Goal: Task Accomplishment & Management: Use online tool/utility

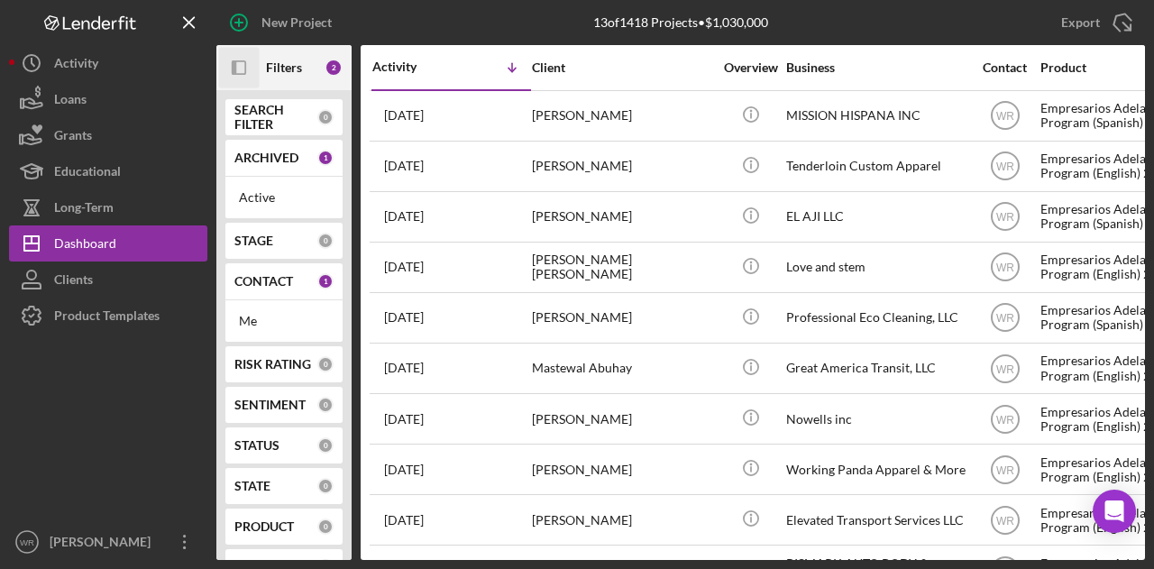
click at [245, 67] on rect "button" at bounding box center [239, 67] width 13 height 13
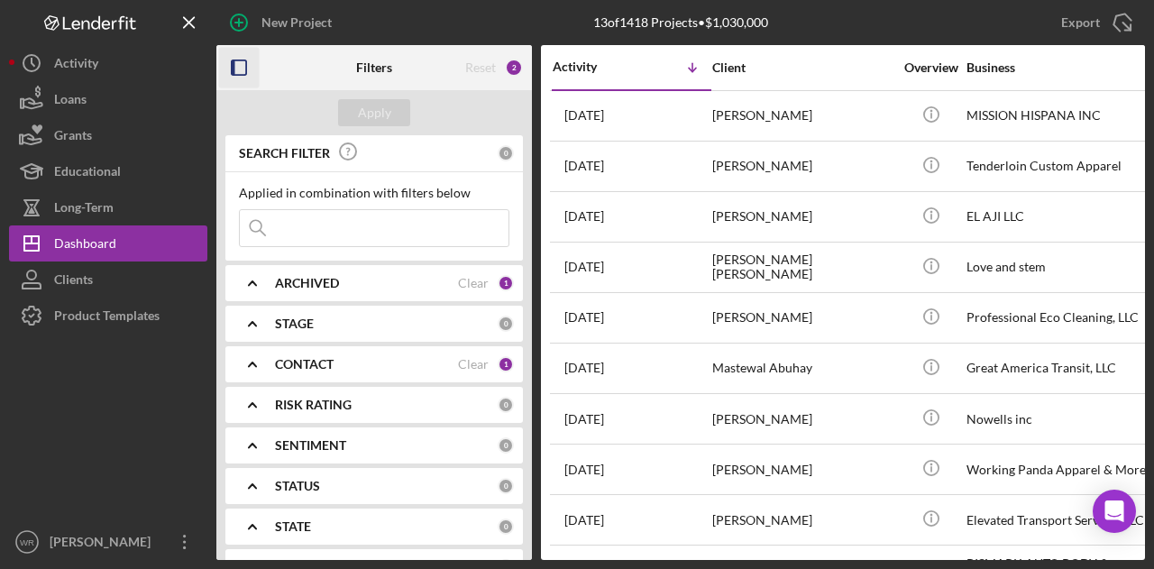
click at [332, 362] on b "CONTACT" at bounding box center [304, 364] width 59 height 14
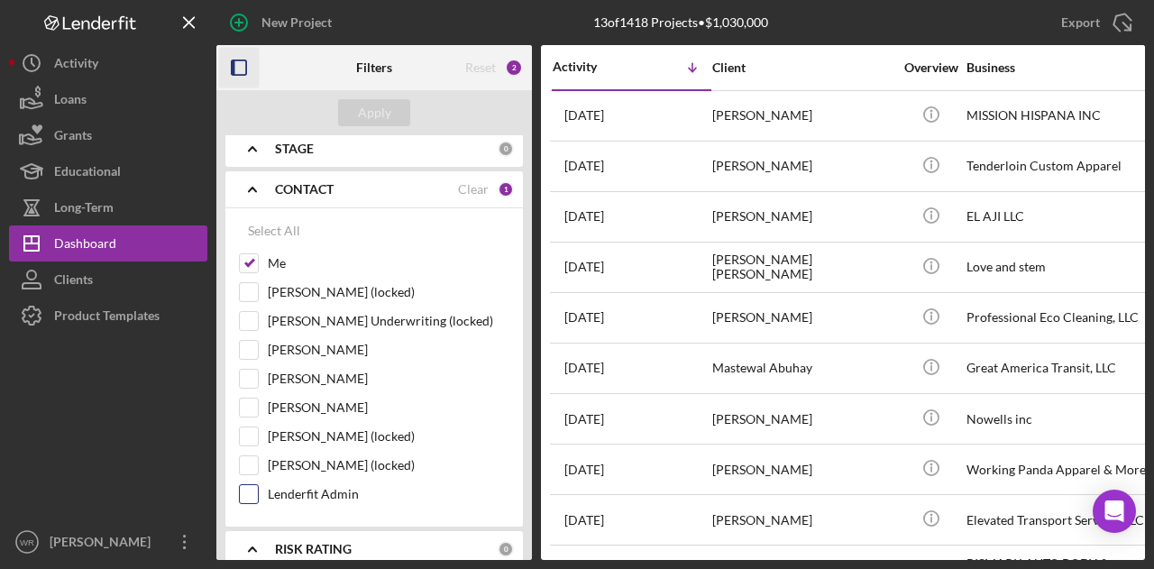
scroll to position [180, 0]
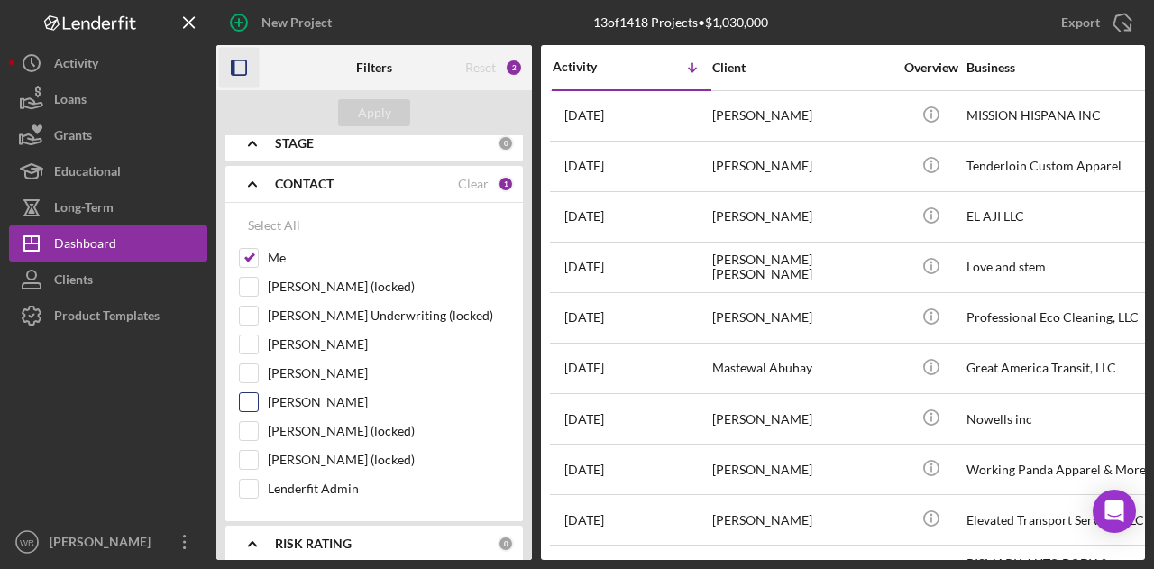
click at [311, 397] on label "[PERSON_NAME]" at bounding box center [389, 402] width 242 height 18
click at [258, 397] on input "[PERSON_NAME]" at bounding box center [249, 402] width 18 height 18
click at [383, 113] on div "Apply" at bounding box center [374, 112] width 33 height 27
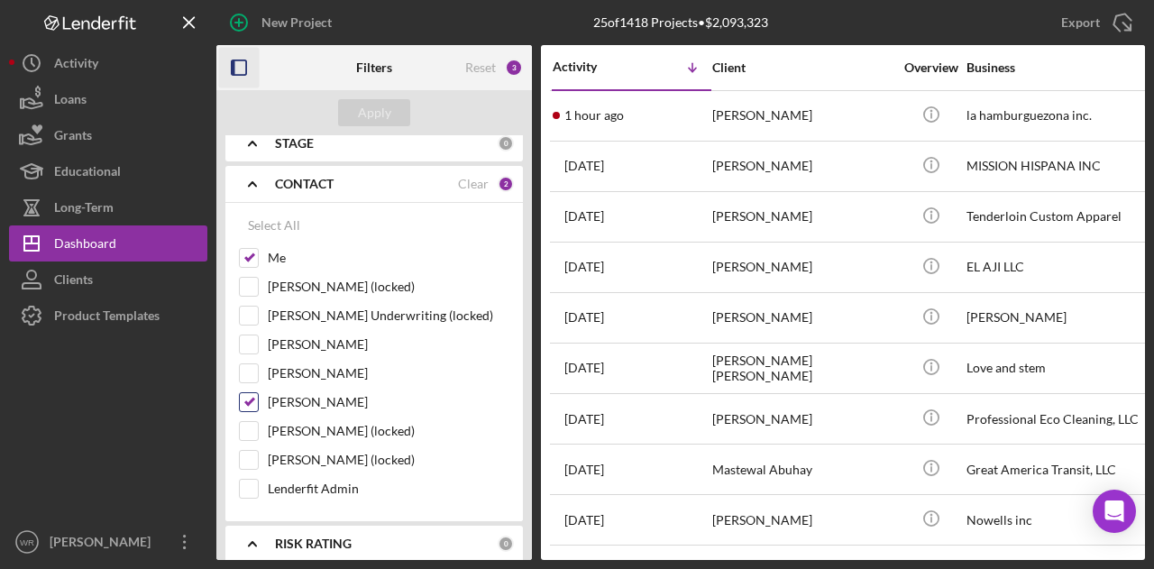
click at [301, 401] on label "[PERSON_NAME]" at bounding box center [389, 402] width 242 height 18
click at [258, 401] on input "[PERSON_NAME]" at bounding box center [249, 402] width 18 height 18
checkbox input "false"
click at [368, 115] on div "Apply" at bounding box center [374, 112] width 33 height 27
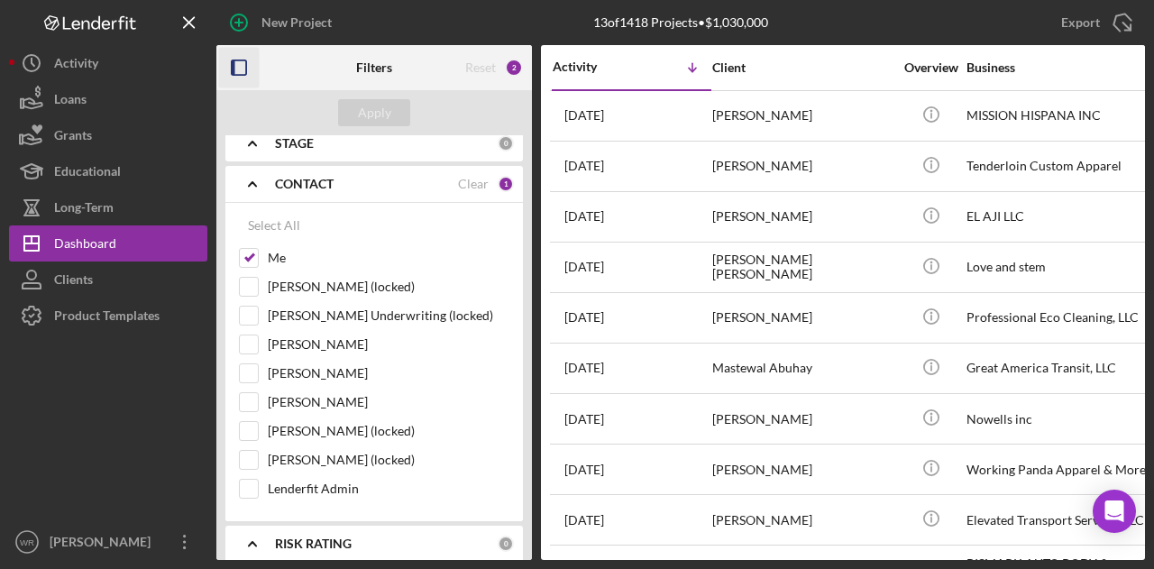
click at [242, 65] on icon "button" at bounding box center [239, 68] width 41 height 41
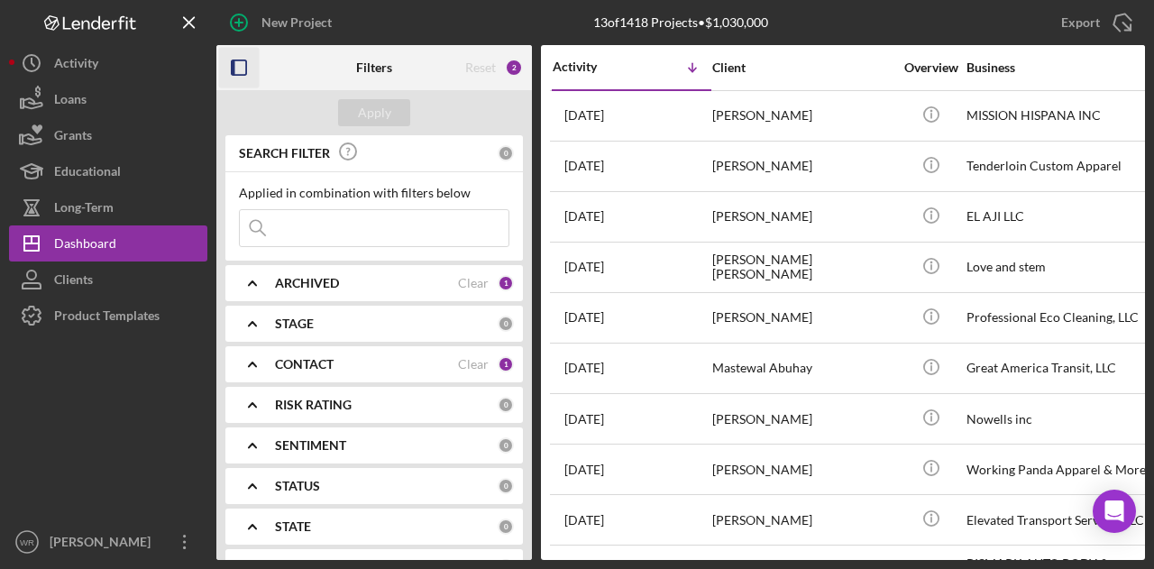
click at [233, 73] on g "button" at bounding box center [239, 67] width 14 height 14
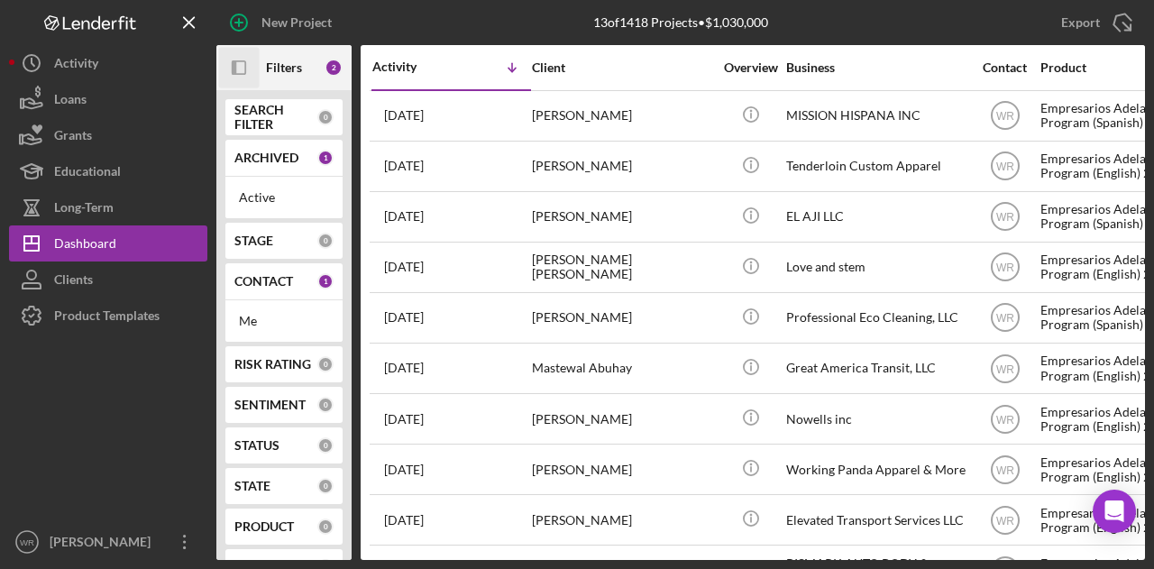
click at [227, 65] on icon "Icon/Panel Side Expand" at bounding box center [239, 68] width 41 height 41
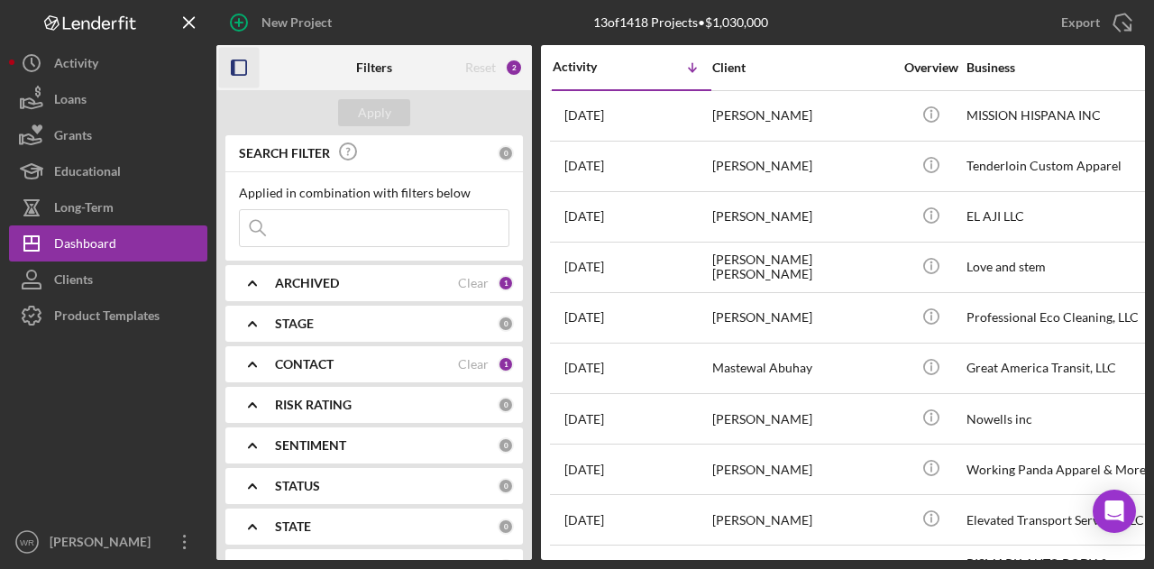
click at [334, 363] on b "CONTACT" at bounding box center [304, 364] width 59 height 14
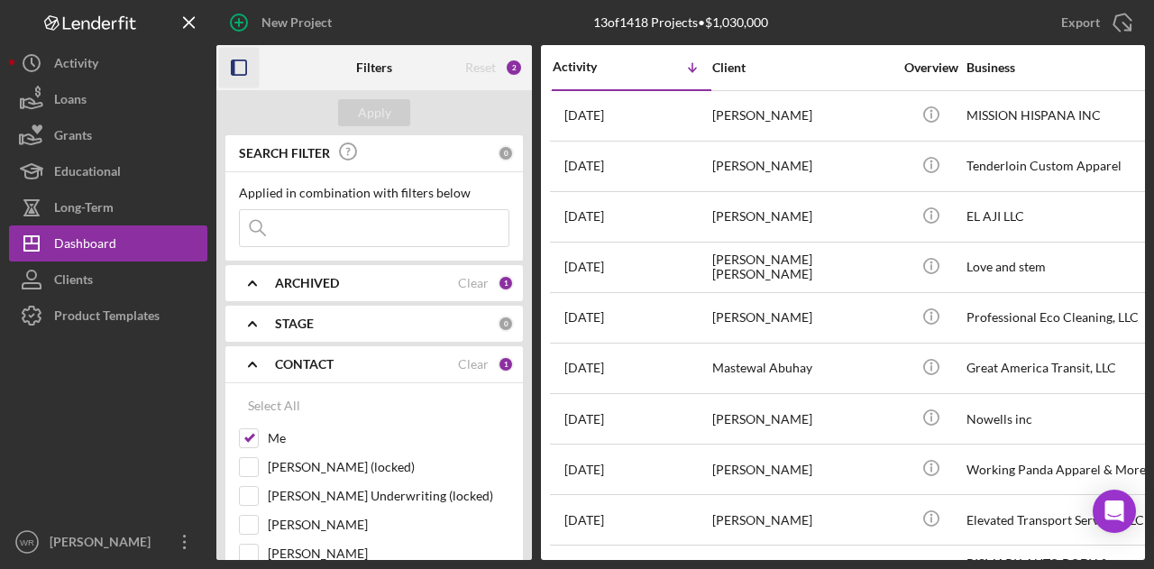
scroll to position [271, 0]
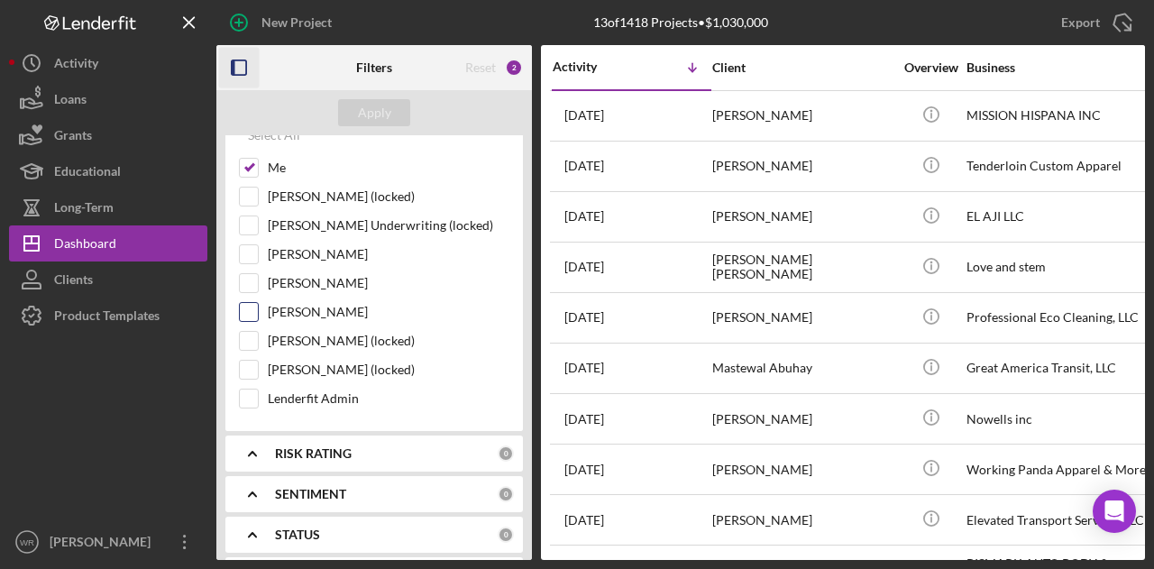
click at [329, 303] on label "[PERSON_NAME]" at bounding box center [389, 312] width 242 height 18
click at [258, 303] on input "[PERSON_NAME]" at bounding box center [249, 312] width 18 height 18
click at [382, 110] on div "Apply" at bounding box center [374, 112] width 33 height 27
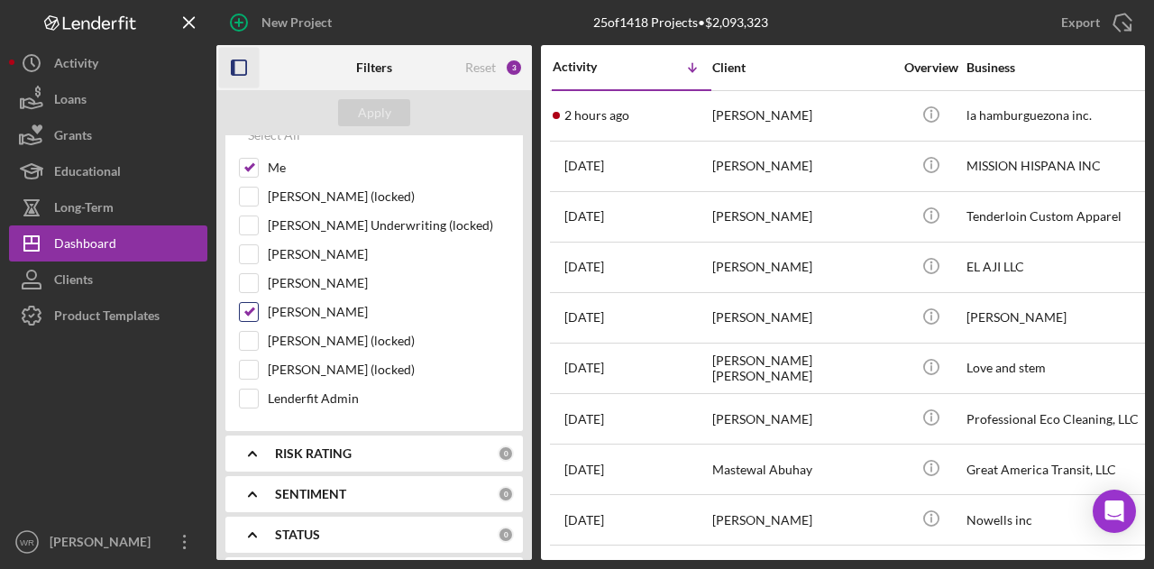
click at [319, 307] on label "[PERSON_NAME]" at bounding box center [389, 312] width 242 height 18
click at [258, 307] on input "[PERSON_NAME]" at bounding box center [249, 312] width 18 height 18
checkbox input "false"
click at [366, 120] on div "Apply" at bounding box center [374, 112] width 33 height 27
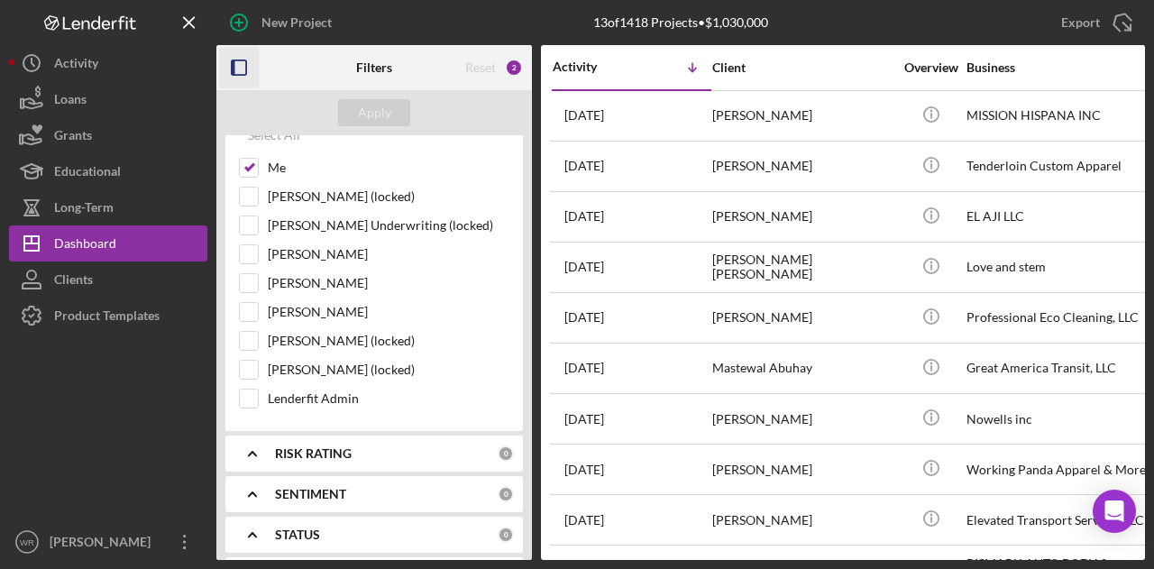
click at [239, 69] on icon "button" at bounding box center [239, 68] width 41 height 41
